Goal: Answer question/provide support: Share knowledge or assist other users

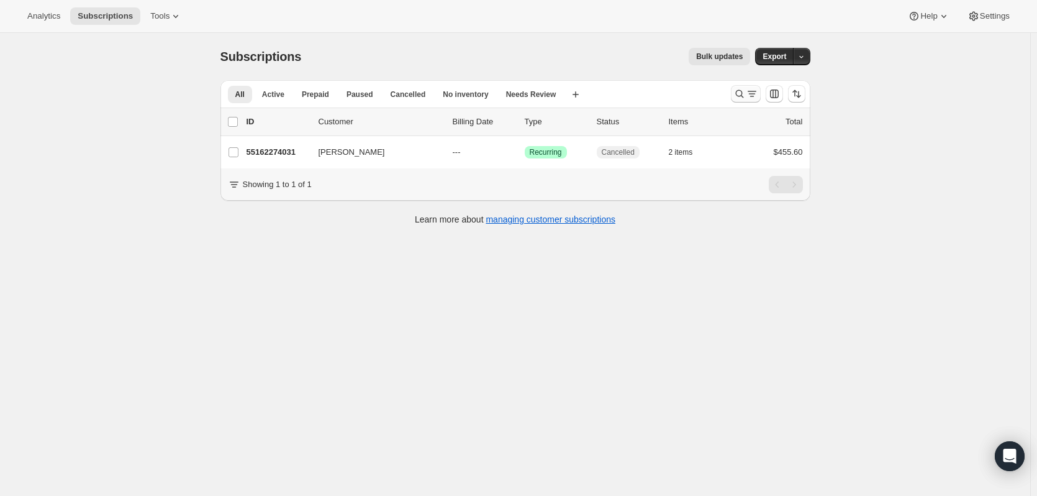
click at [741, 89] on icon "Search and filter results" at bounding box center [739, 94] width 12 height 12
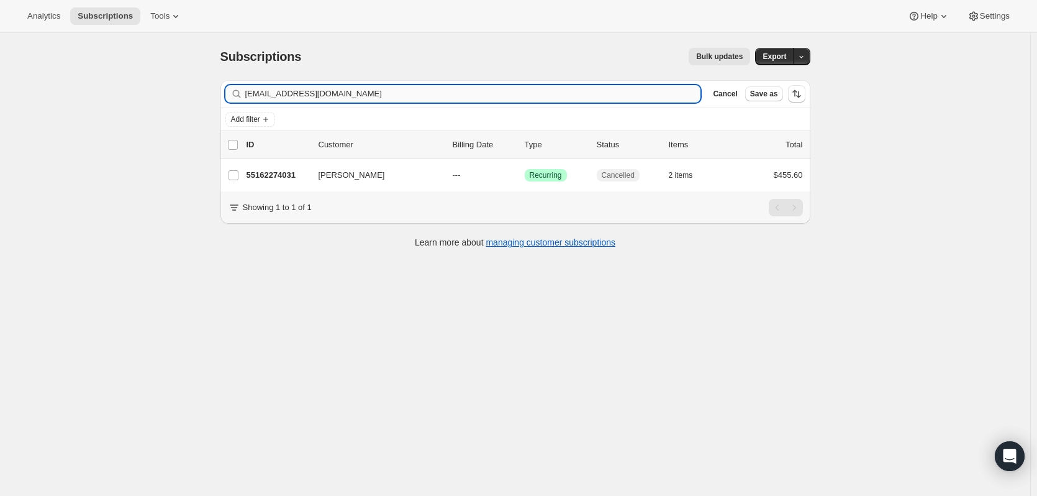
click at [391, 95] on input "[EMAIL_ADDRESS][DOMAIN_NAME]" at bounding box center [473, 93] width 456 height 17
click at [391, 94] on input "[EMAIL_ADDRESS][DOMAIN_NAME]" at bounding box center [473, 93] width 456 height 17
click at [391, 93] on input "[EMAIL_ADDRESS][DOMAIN_NAME]" at bounding box center [473, 93] width 456 height 17
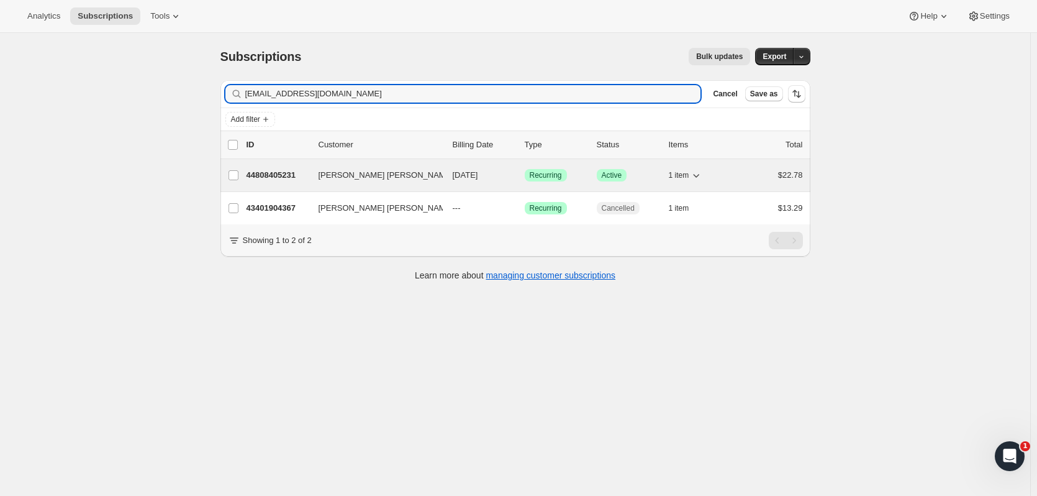
type input "[EMAIL_ADDRESS][DOMAIN_NAME]"
click at [388, 178] on button "[PERSON_NAME] [PERSON_NAME]" at bounding box center [373, 175] width 124 height 20
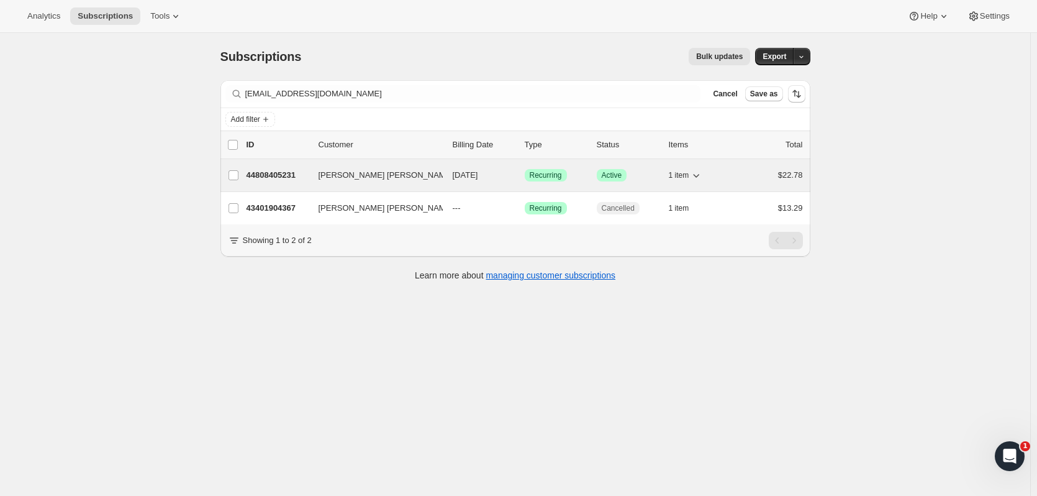
click at [268, 178] on p "44808405231" at bounding box center [278, 175] width 62 height 12
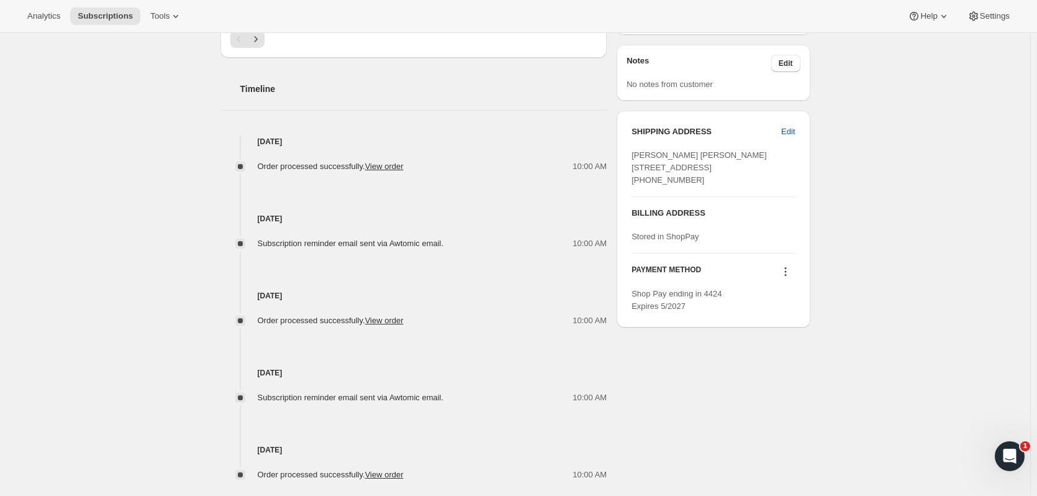
scroll to position [435, 0]
click at [786, 276] on icon at bounding box center [785, 270] width 12 height 12
click at [795, 314] on span "Send link to update card" at bounding box center [788, 318] width 87 height 9
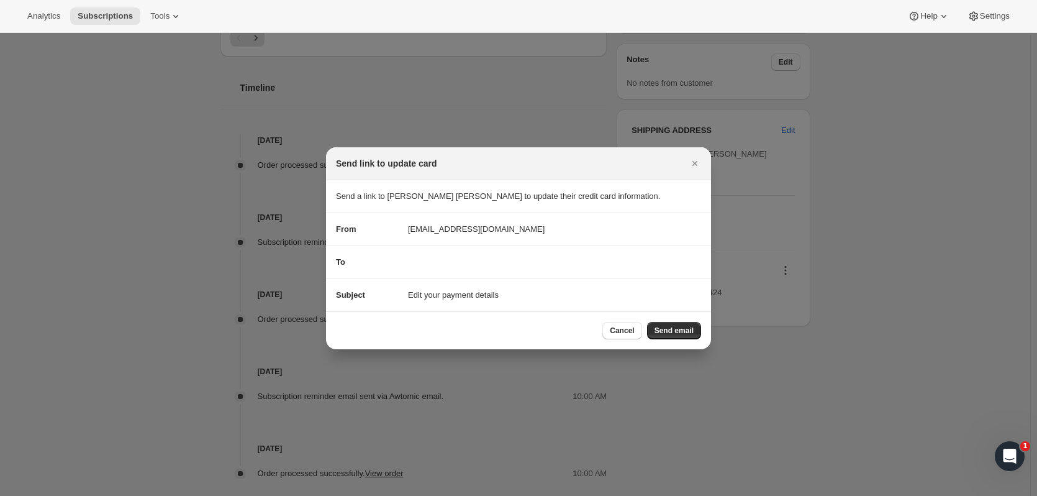
click at [491, 261] on div "To" at bounding box center [518, 262] width 365 height 12
click at [408, 263] on div "To" at bounding box center [518, 262] width 365 height 12
click at [679, 326] on span "Send email" at bounding box center [674, 330] width 39 height 10
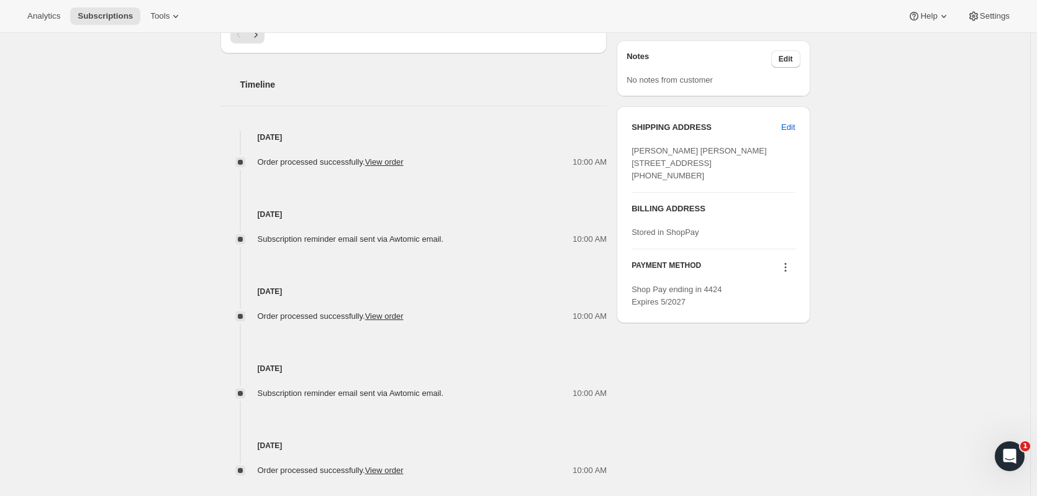
scroll to position [497, 0]
click at [786, 266] on icon at bounding box center [785, 266] width 2 height 2
click at [854, 245] on div "Subscription #44808405231. This page is ready Subscription #44808405231 Success…" at bounding box center [515, 43] width 1030 height 1014
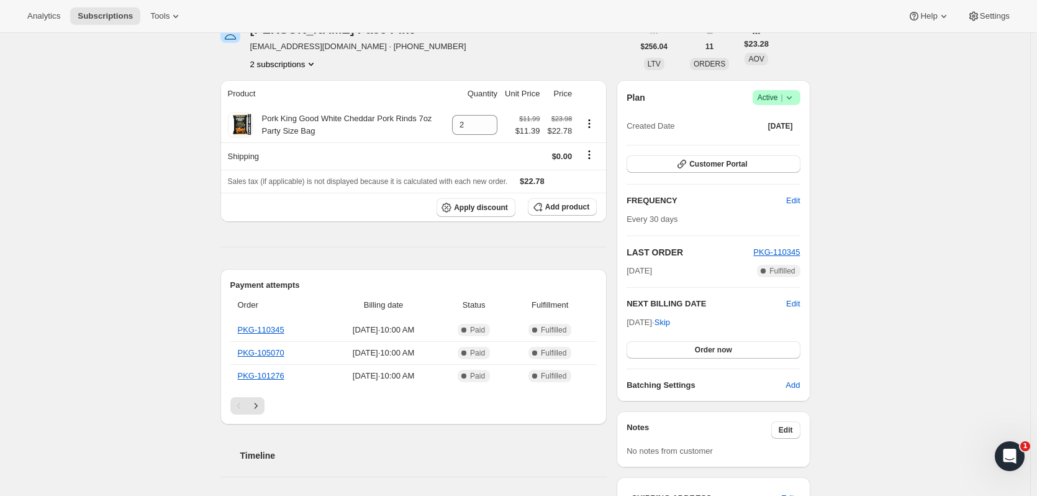
scroll to position [62, 0]
